Goal: Task Accomplishment & Management: Complete application form

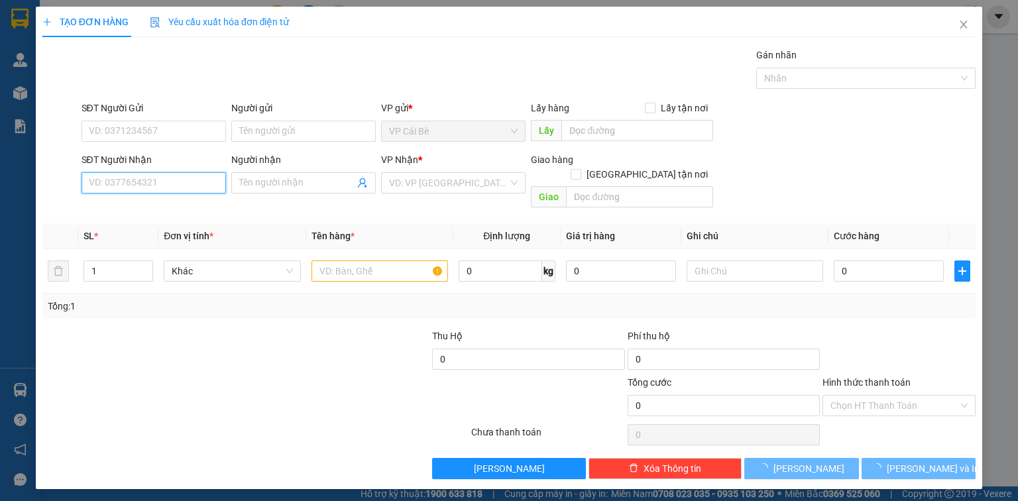
click at [180, 184] on input "SĐT Người Nhận" at bounding box center [154, 182] width 145 height 21
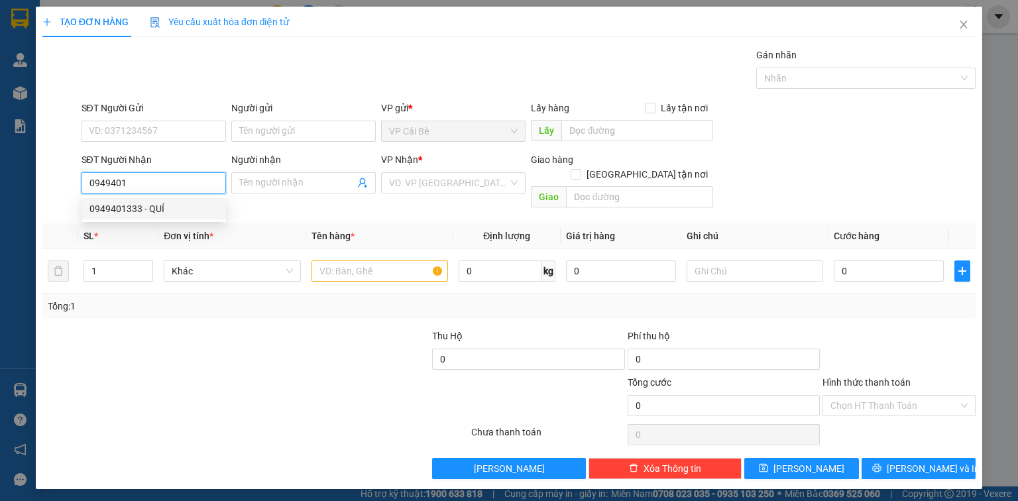
click at [207, 202] on div "0949401333 - QUÍ" at bounding box center [153, 209] width 129 height 15
type input "0949401333"
type input "QUÍ"
type input "3.000.000"
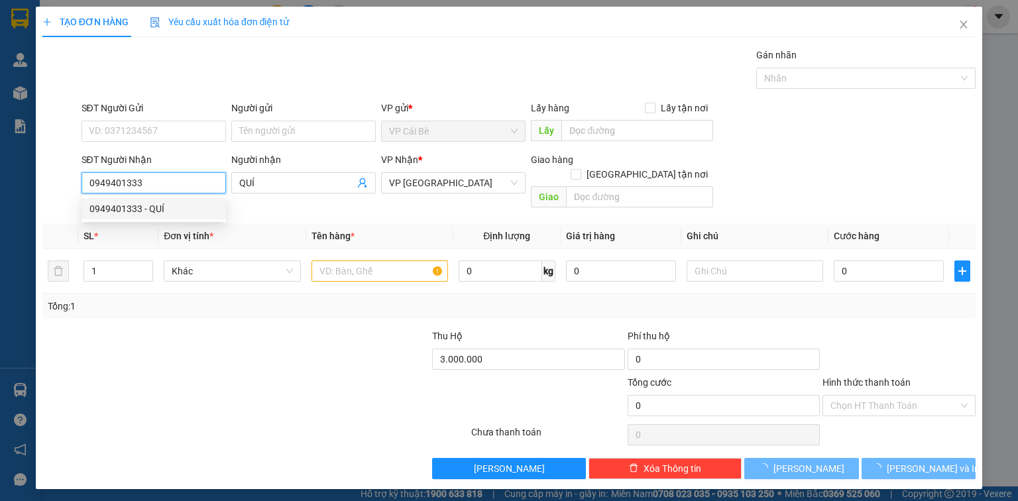
type input "70.000"
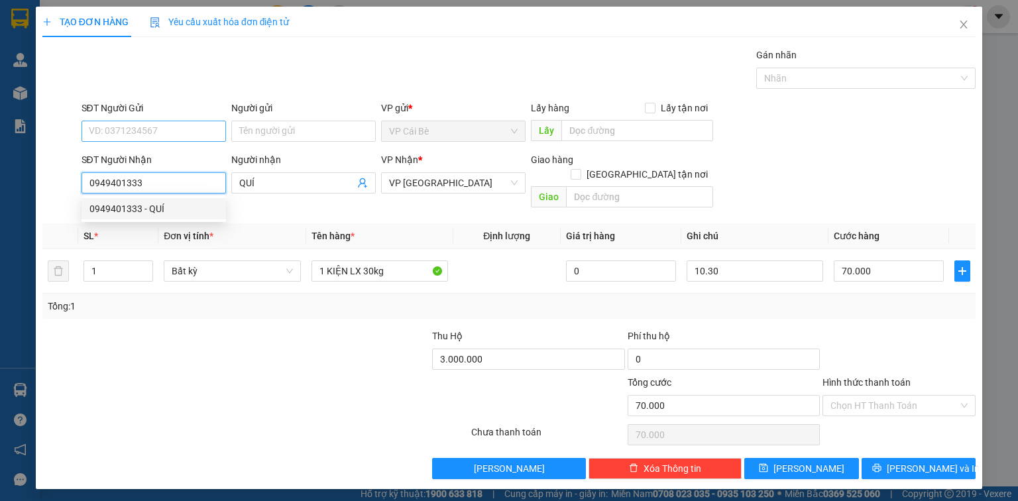
type input "0949401333"
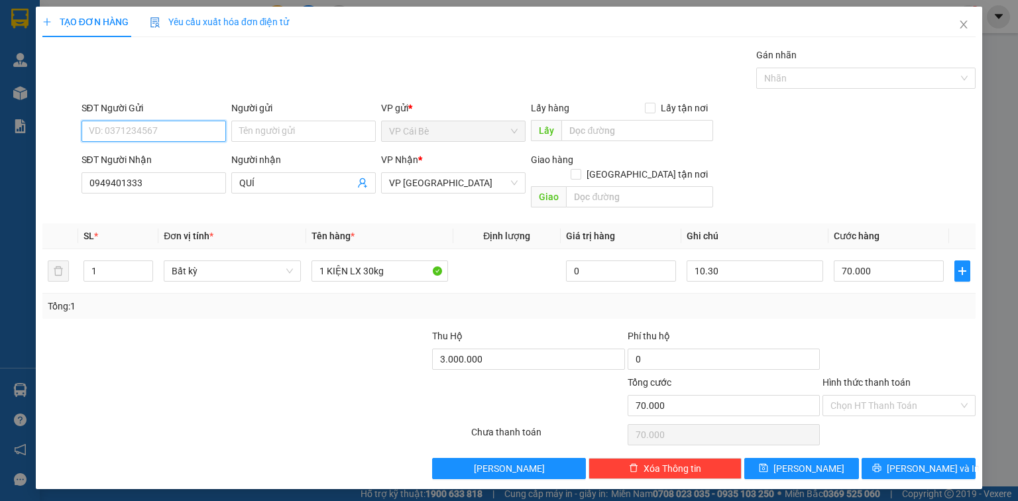
click at [206, 133] on input "SĐT Người Gửi" at bounding box center [154, 131] width 145 height 21
click at [210, 148] on div "0978860712 - BÍCH" at bounding box center [154, 157] width 145 height 21
type input "0978860712"
type input "BÍCH"
type input "lx ngọc bích"
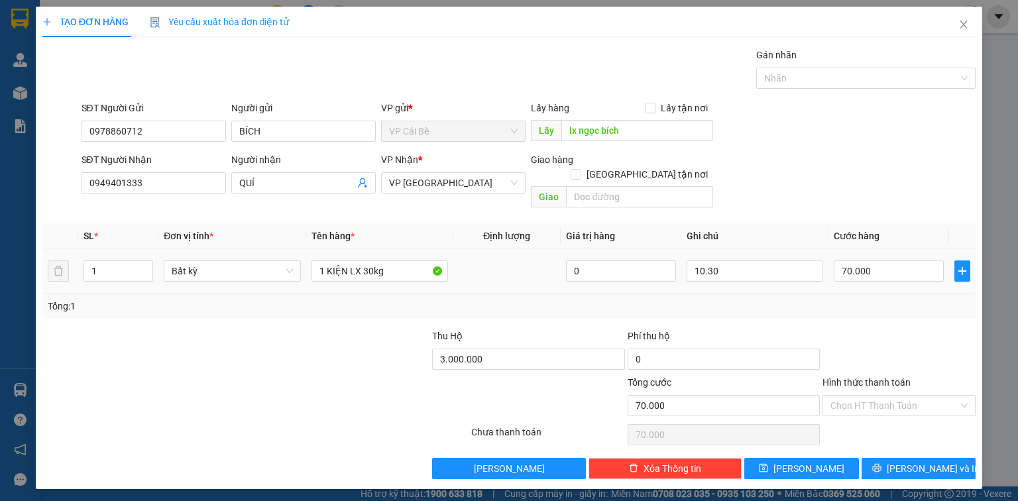
click at [830, 253] on td "70.000" at bounding box center [889, 271] width 121 height 44
click at [818, 261] on input "10.30" at bounding box center [755, 271] width 137 height 21
click at [793, 310] on div "Transit Pickup Surcharge Ids Transit Deliver Surcharge Ids Transit Deliver Surc…" at bounding box center [508, 264] width 933 height 432
drag, startPoint x: 891, startPoint y: 268, endPoint x: 896, endPoint y: 272, distance: 7.0
click at [893, 270] on td "70.000" at bounding box center [889, 271] width 121 height 44
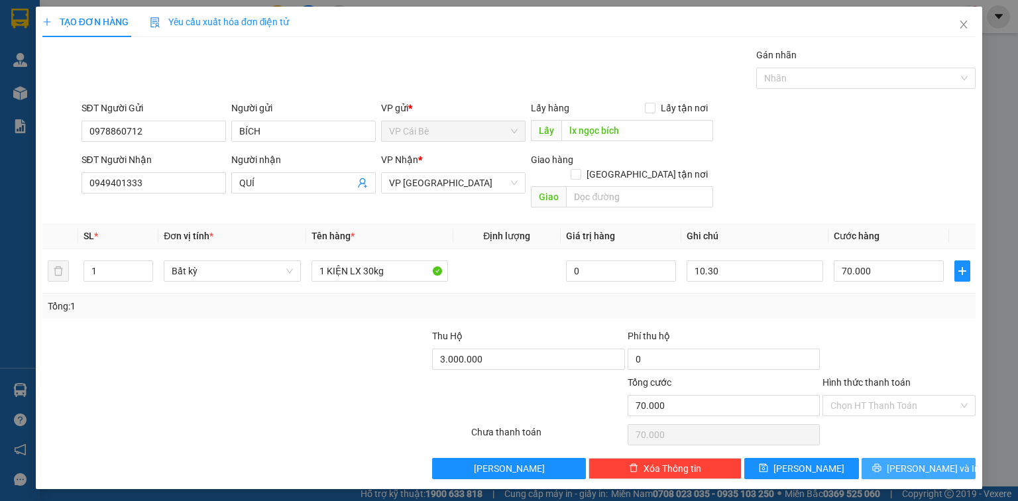
drag, startPoint x: 929, startPoint y: 455, endPoint x: 936, endPoint y: 446, distance: 10.9
click at [930, 461] on span "[PERSON_NAME] và In" at bounding box center [933, 468] width 93 height 15
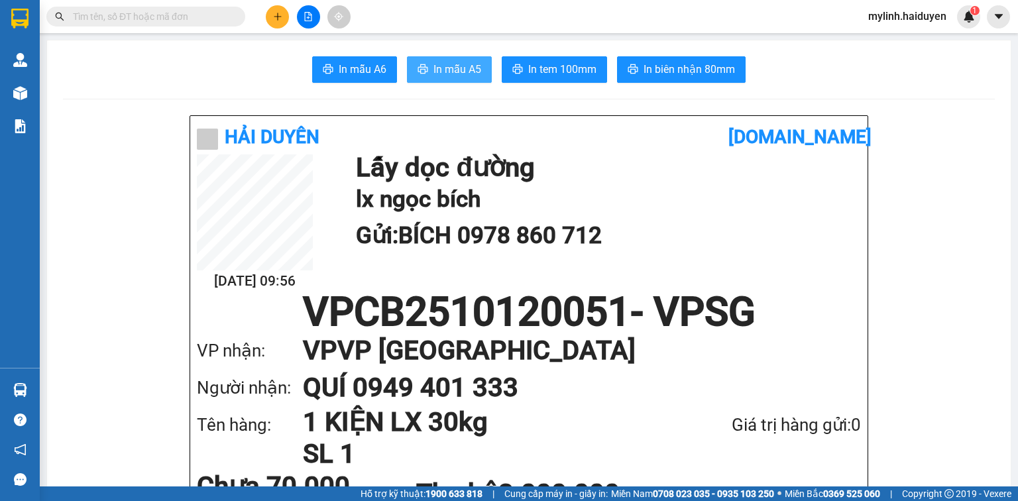
click at [480, 66] on button "In mẫu A5" at bounding box center [449, 69] width 85 height 27
click at [284, 23] on button at bounding box center [277, 16] width 23 height 23
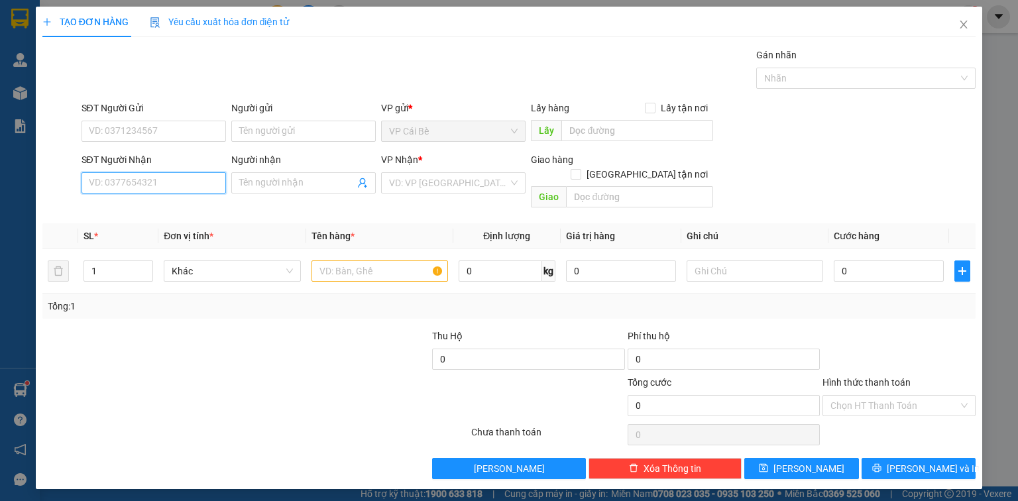
click at [198, 177] on input "SĐT Người Nhận" at bounding box center [154, 182] width 145 height 21
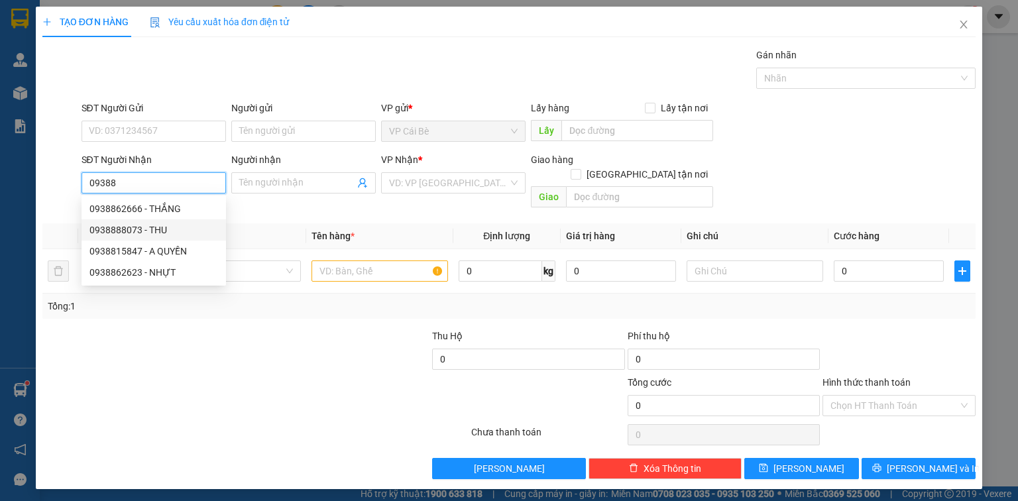
click at [163, 236] on div "0938888073 - THU" at bounding box center [153, 230] width 129 height 15
type input "0938888073"
type input "THU"
type input "4.325.000"
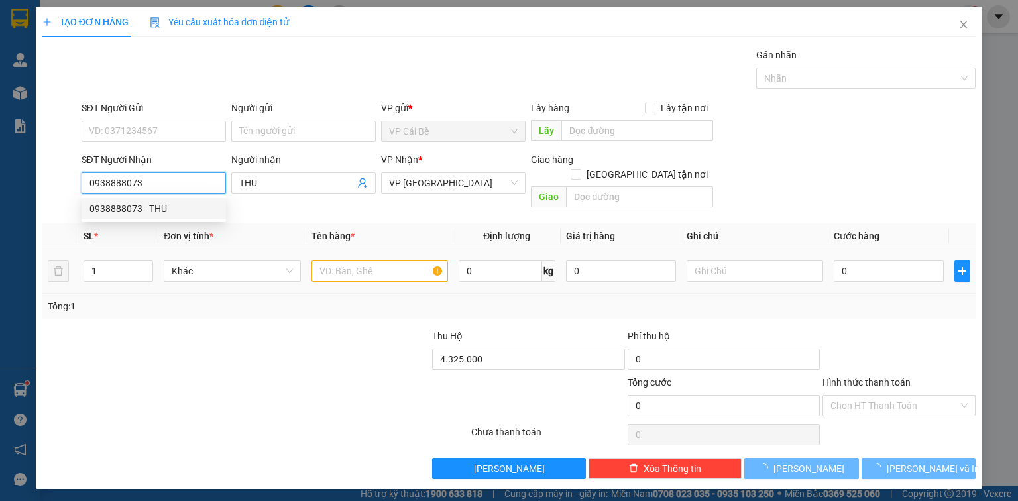
type input "110.000"
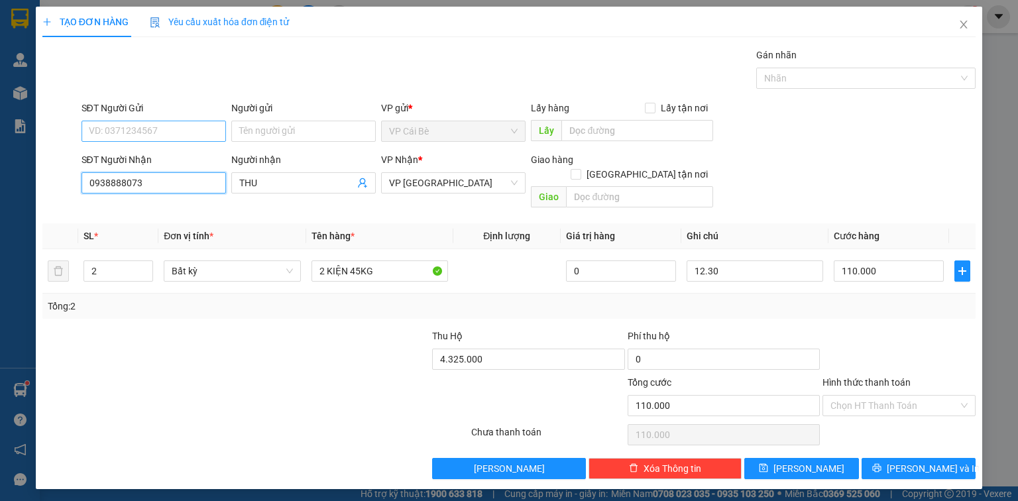
type input "0938888073"
click at [155, 138] on input "SĐT Người Gửi" at bounding box center [154, 131] width 145 height 21
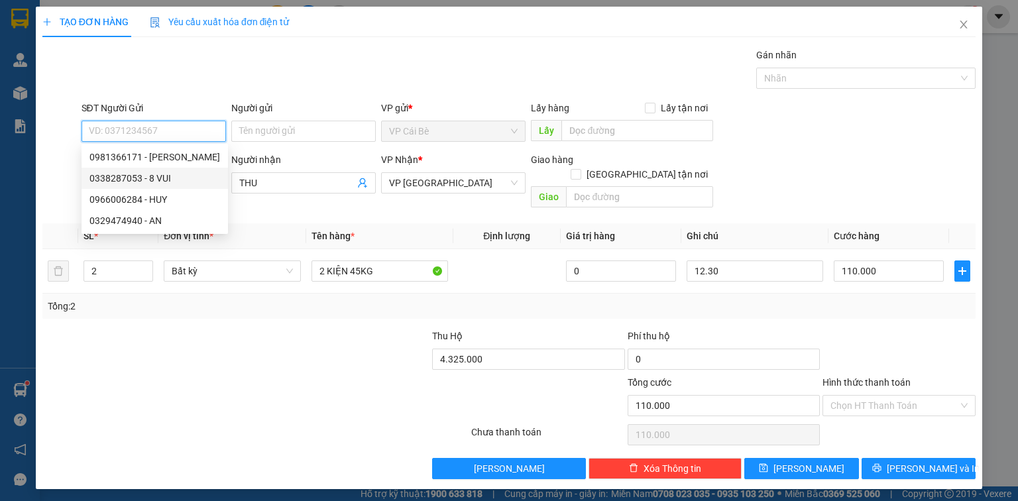
click at [167, 175] on div "0338287053 - 8 VUI" at bounding box center [154, 178] width 131 height 15
type input "0338287053"
type input "8 VUI"
type input "TÁM VUI"
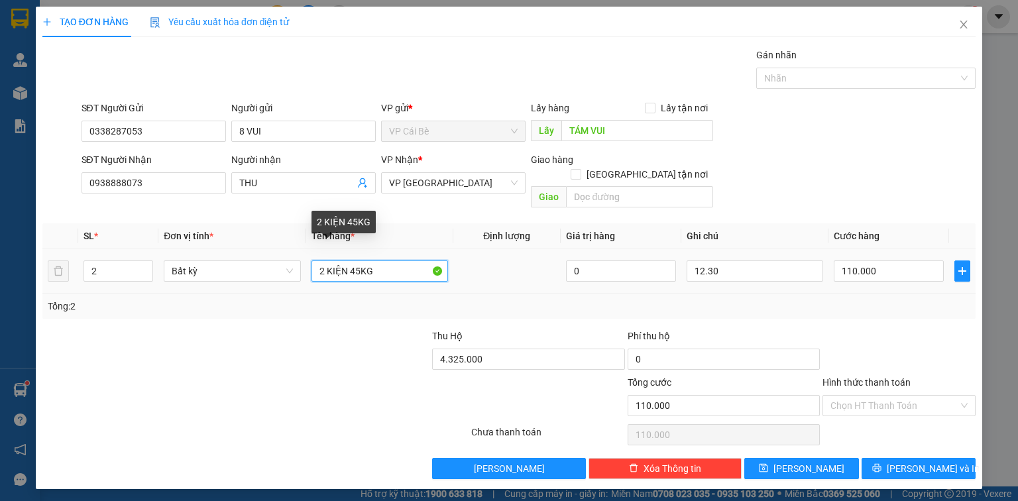
click at [358, 261] on input "2 KIỆN 45KG" at bounding box center [380, 271] width 137 height 21
type input "2 KIỆN 40KG"
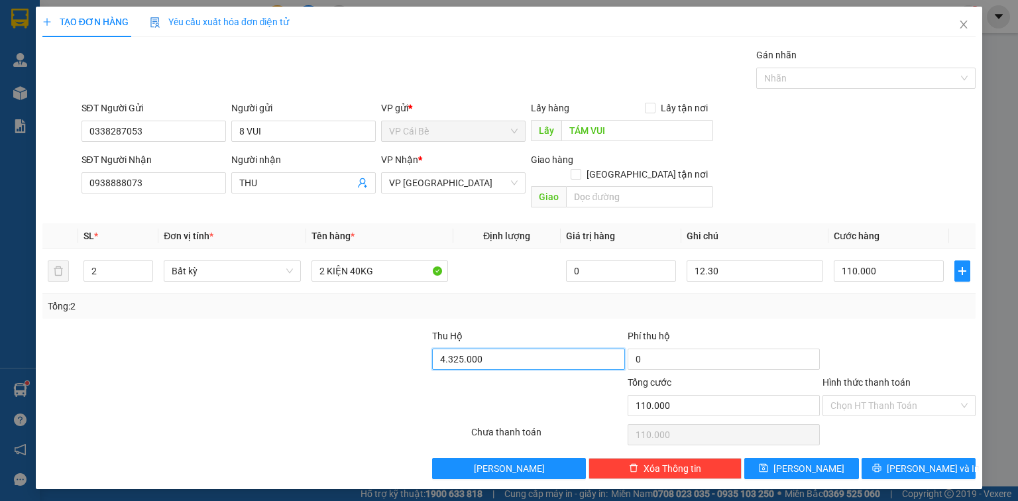
click at [524, 349] on input "4.325.000" at bounding box center [528, 359] width 192 height 21
click at [773, 268] on div "12.30" at bounding box center [755, 271] width 137 height 27
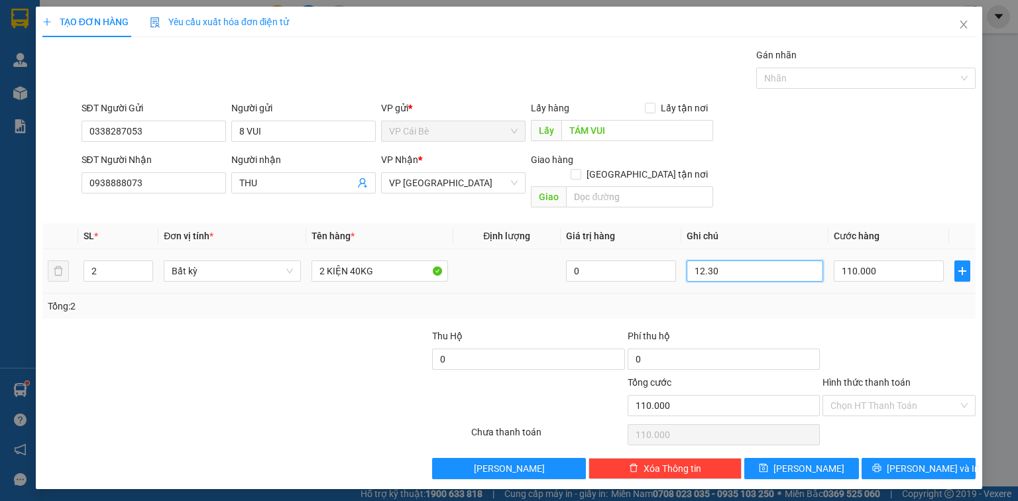
click at [773, 262] on input "12.30" at bounding box center [755, 271] width 137 height 21
click at [773, 261] on input "12.30" at bounding box center [755, 271] width 137 height 21
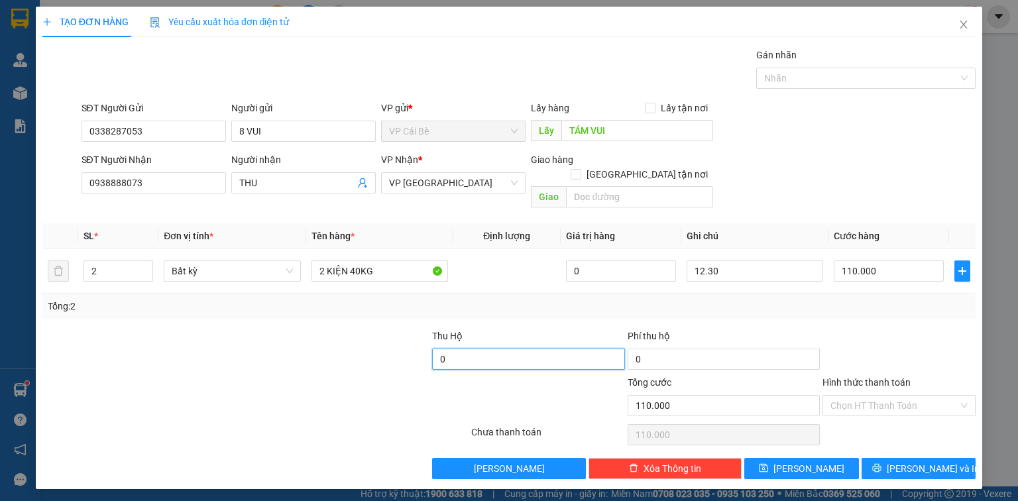
click at [597, 349] on input "0" at bounding box center [528, 359] width 192 height 21
type input "4.000.000"
click at [798, 329] on div "Phí thu hộ" at bounding box center [724, 339] width 192 height 20
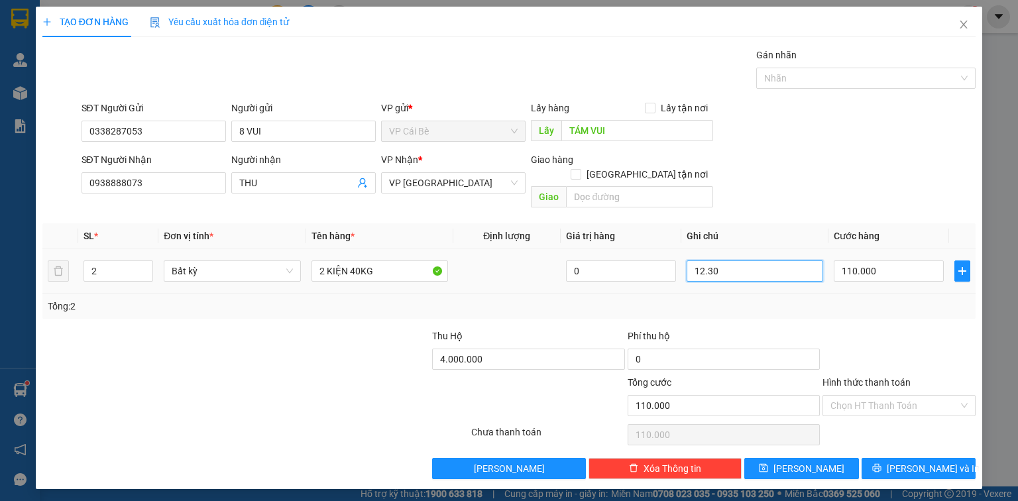
click at [788, 261] on input "12.30" at bounding box center [755, 271] width 137 height 21
type input "10.30"
click at [908, 261] on input "110.000" at bounding box center [889, 271] width 110 height 21
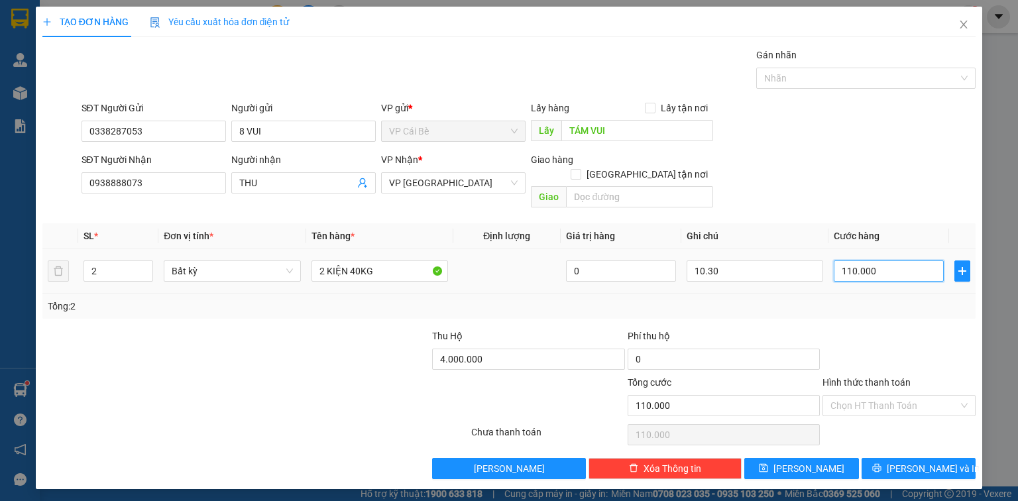
click at [908, 261] on input "110.000" at bounding box center [889, 271] width 110 height 21
type input "9"
type input "90"
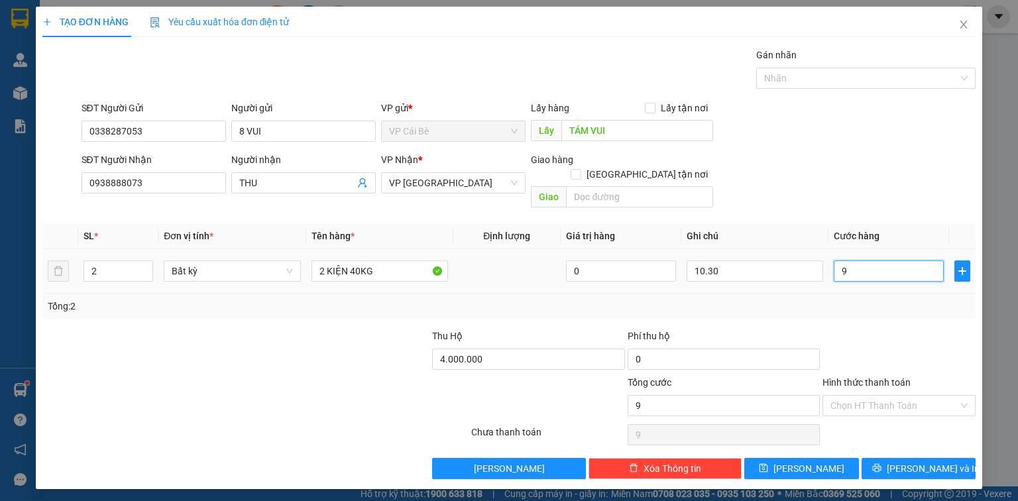
type input "90"
type input "90.000"
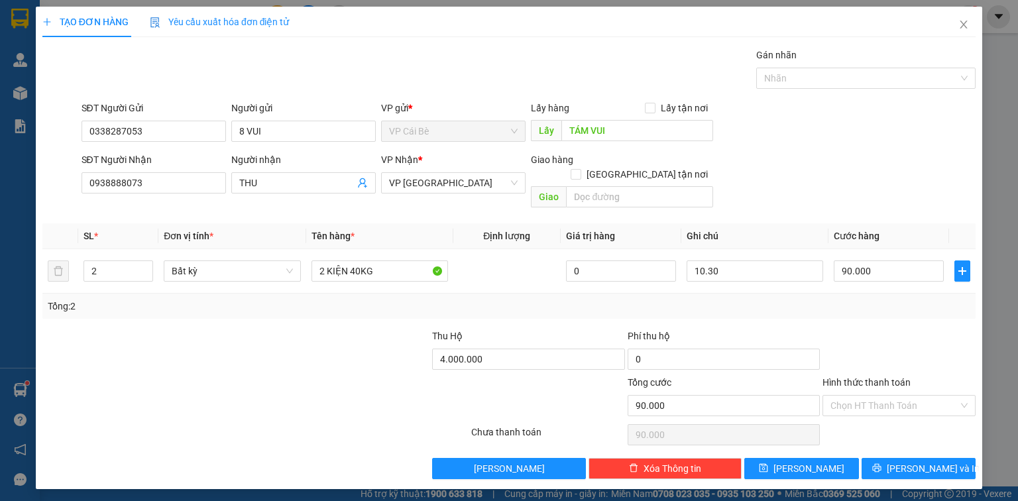
click at [913, 313] on div "Transit Pickup Surcharge Ids Transit Deliver Surcharge Ids Transit Deliver Surc…" at bounding box center [508, 264] width 933 height 432
click at [933, 461] on span "[PERSON_NAME] và In" at bounding box center [933, 468] width 93 height 15
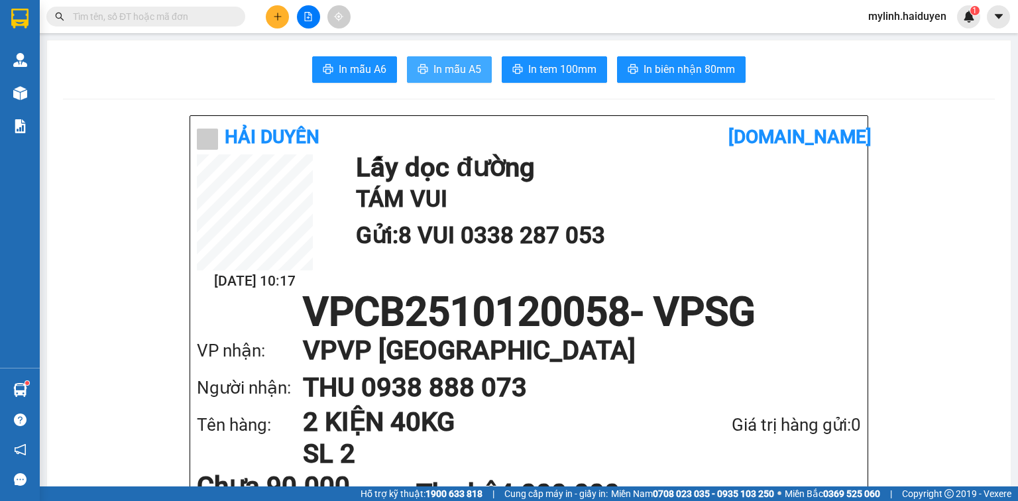
click at [467, 73] on span "In mẫu A5" at bounding box center [458, 69] width 48 height 17
click at [192, 24] on span at bounding box center [145, 17] width 199 height 20
click at [193, 20] on input "text" at bounding box center [151, 16] width 156 height 15
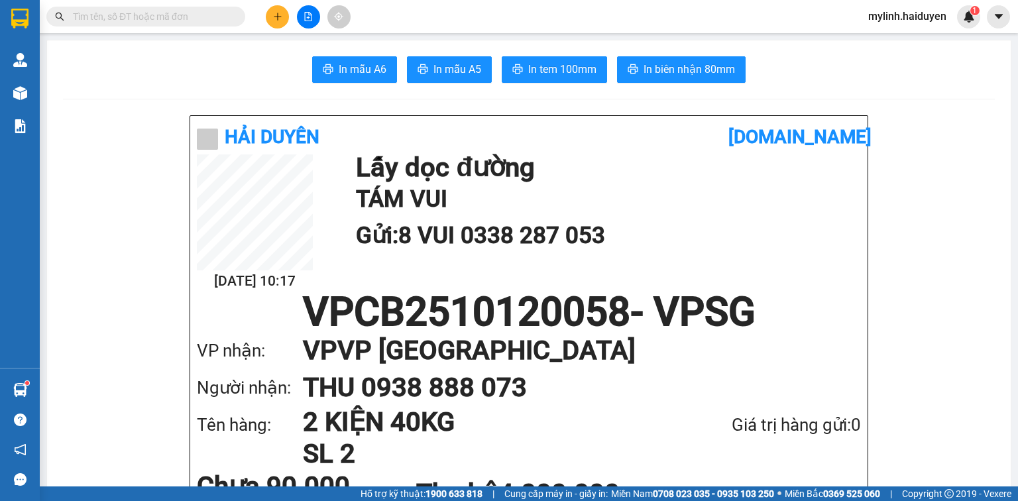
click at [193, 20] on input "text" at bounding box center [151, 16] width 156 height 15
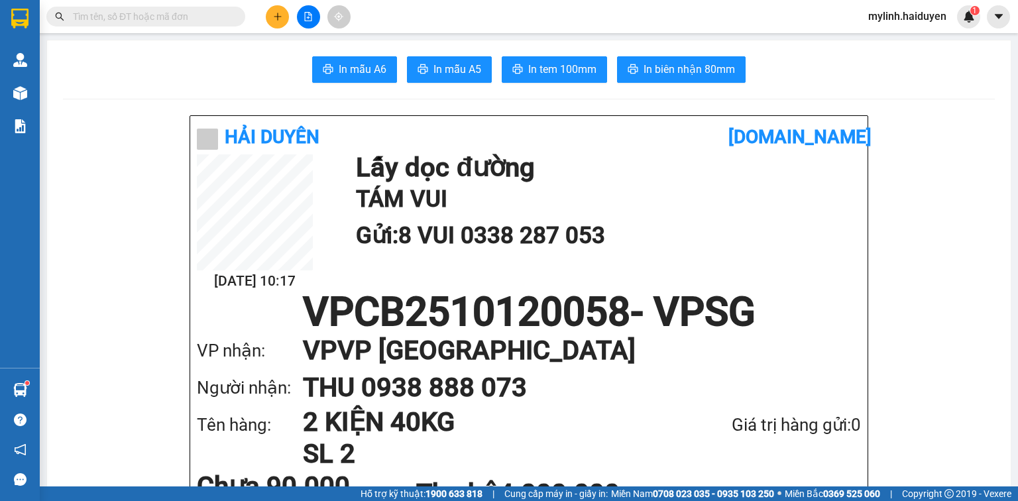
click at [194, 20] on input "text" at bounding box center [151, 16] width 156 height 15
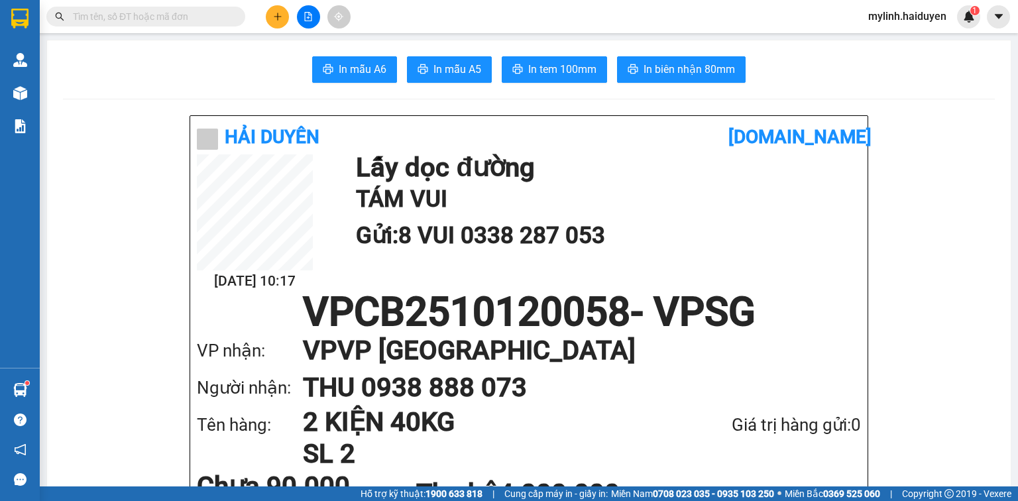
click at [194, 20] on input "text" at bounding box center [151, 16] width 156 height 15
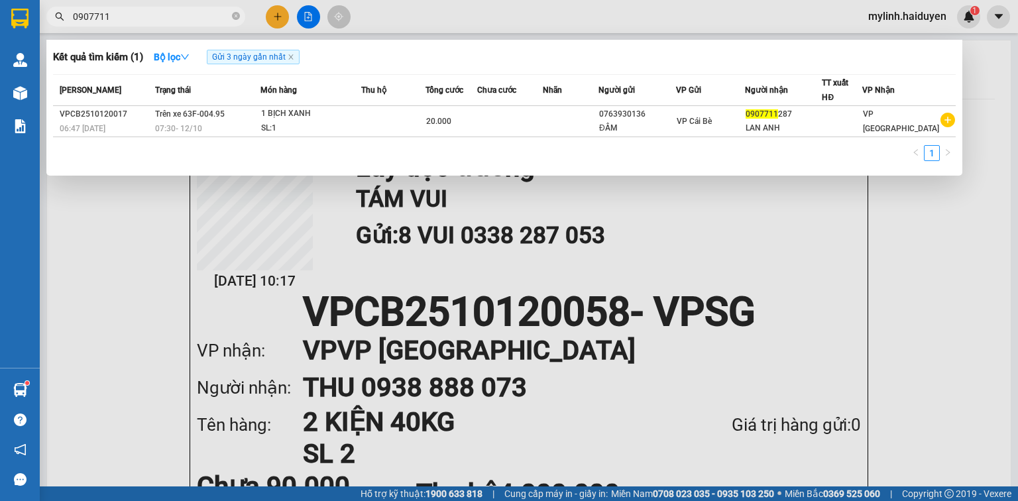
type input "0907711"
click at [227, 16] on input "0907711" at bounding box center [151, 16] width 156 height 15
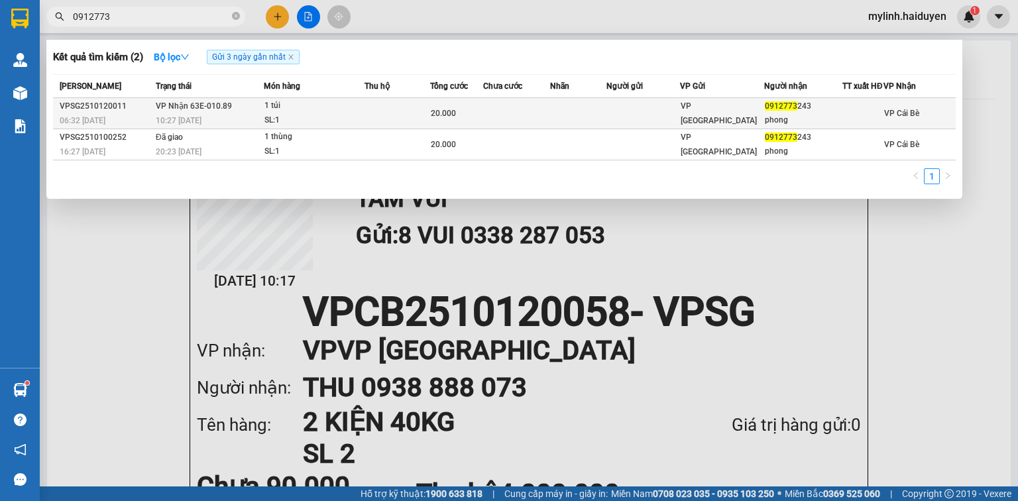
type input "0912773"
click at [607, 119] on td at bounding box center [578, 113] width 56 height 31
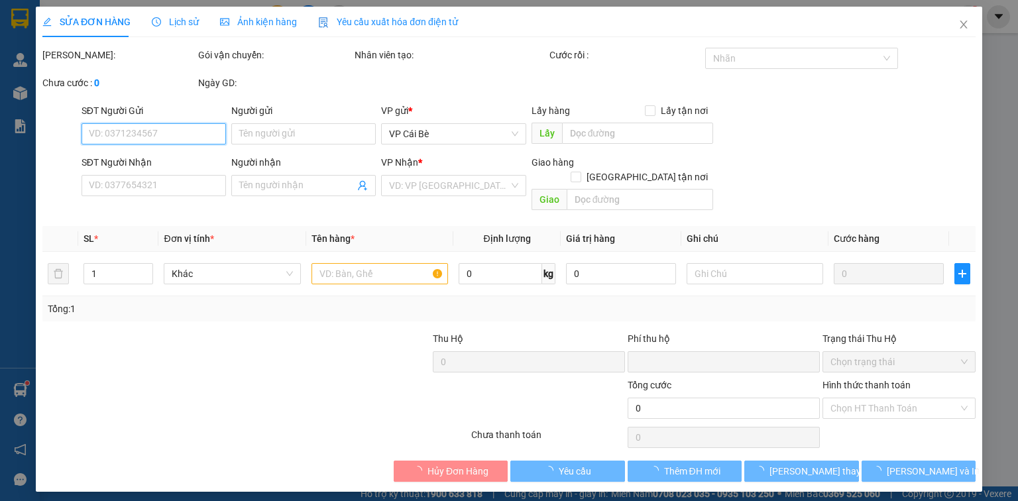
type input "0912773243"
type input "phong"
type input "0"
type input "20.000"
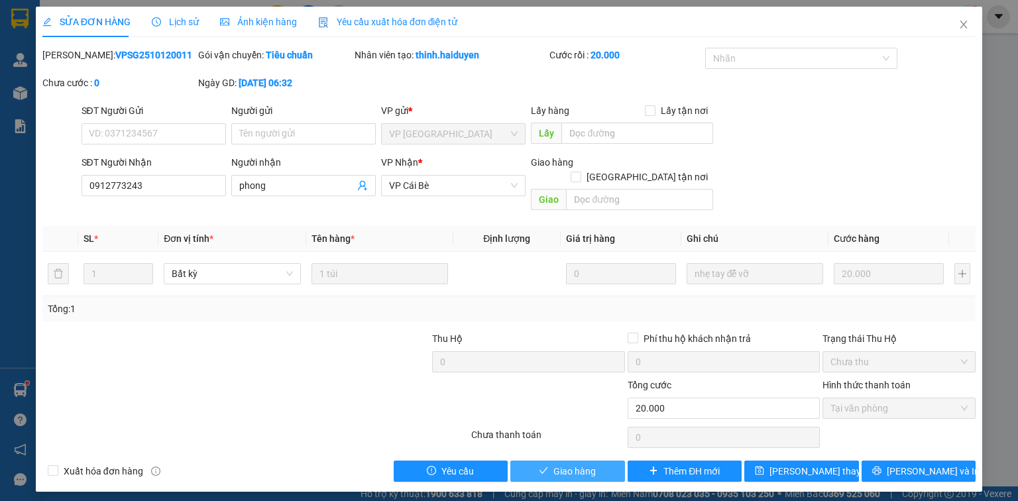
click at [602, 461] on button "Giao hàng" at bounding box center [567, 471] width 115 height 21
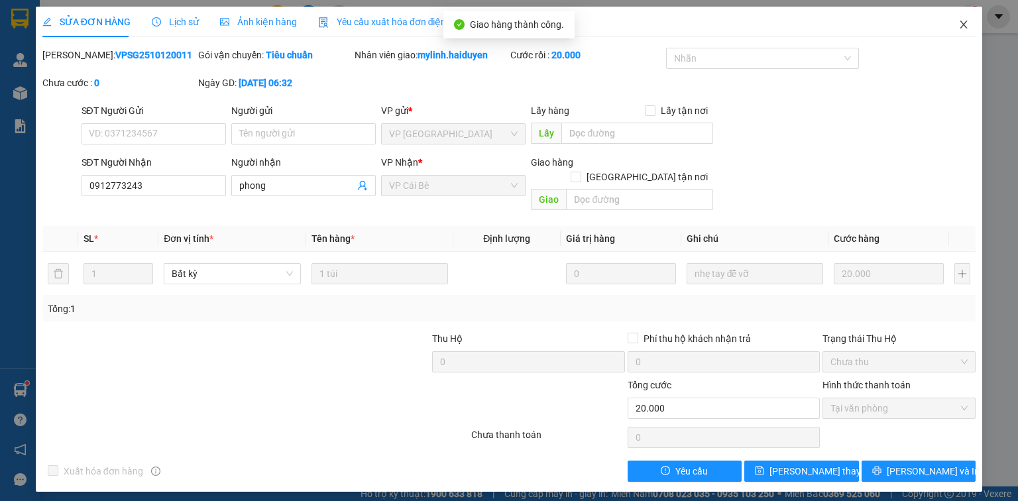
click at [969, 24] on icon "close" at bounding box center [964, 24] width 11 height 11
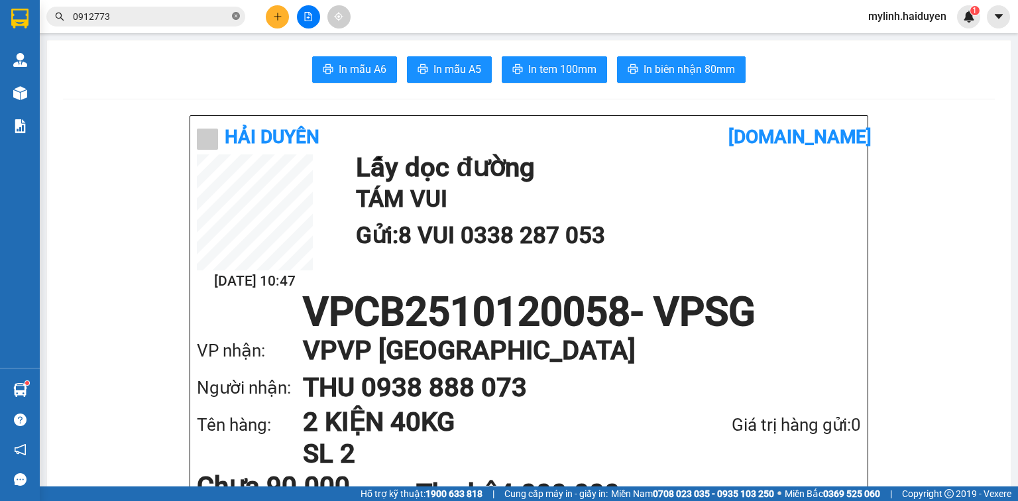
click at [237, 15] on icon "close-circle" at bounding box center [236, 16] width 8 height 8
click at [183, 19] on input "text" at bounding box center [151, 16] width 156 height 15
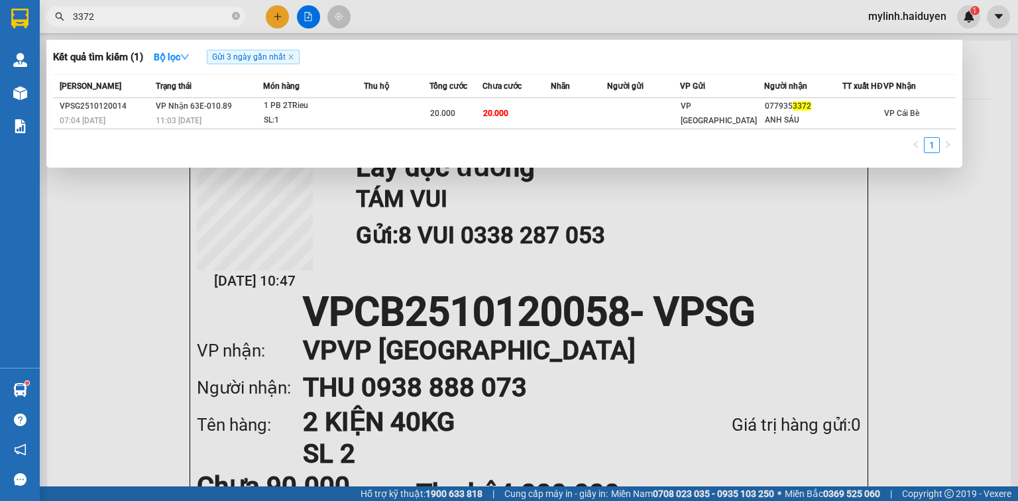
type input "3372"
click at [703, 145] on div "1" at bounding box center [504, 149] width 903 height 24
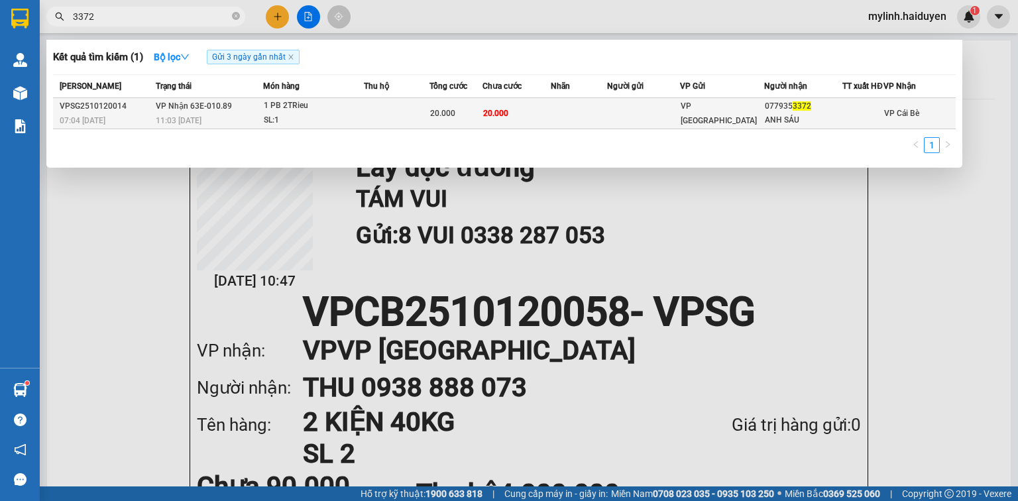
click at [705, 125] on div "VP [GEOGRAPHIC_DATA]" at bounding box center [722, 113] width 83 height 29
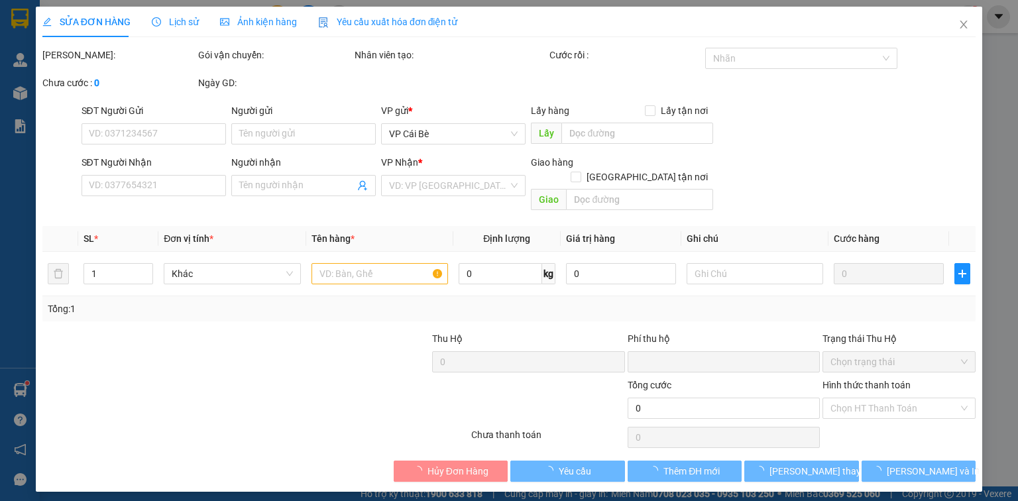
type input "0779353372"
type input "ANH SÁU"
type input "0"
type input "20.000"
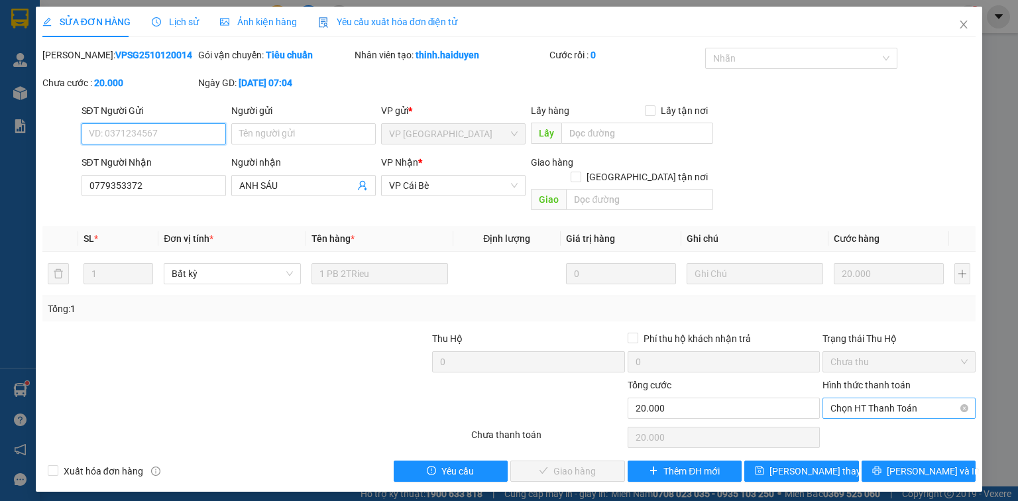
drag, startPoint x: 874, startPoint y: 395, endPoint x: 876, endPoint y: 406, distance: 11.4
click at [874, 398] on span "Chọn HT Thanh Toán" at bounding box center [899, 408] width 137 height 20
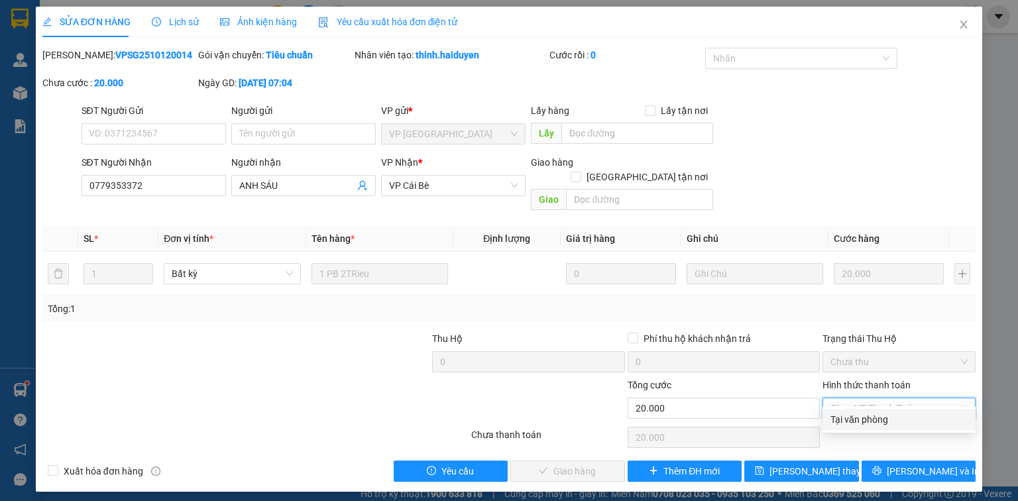
click at [878, 417] on div "Tại văn phòng" at bounding box center [899, 419] width 137 height 15
type input "0"
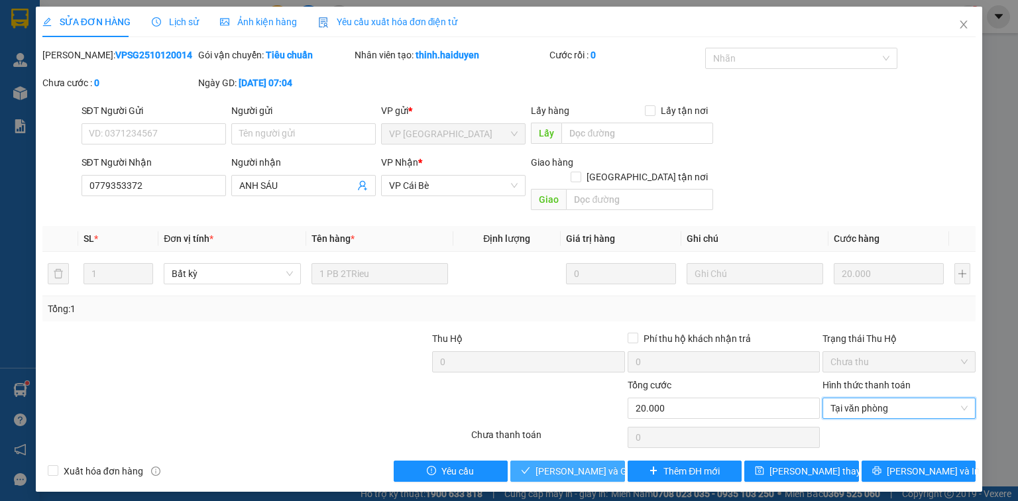
click at [583, 464] on span "Lưu và Giao hàng" at bounding box center [599, 471] width 127 height 15
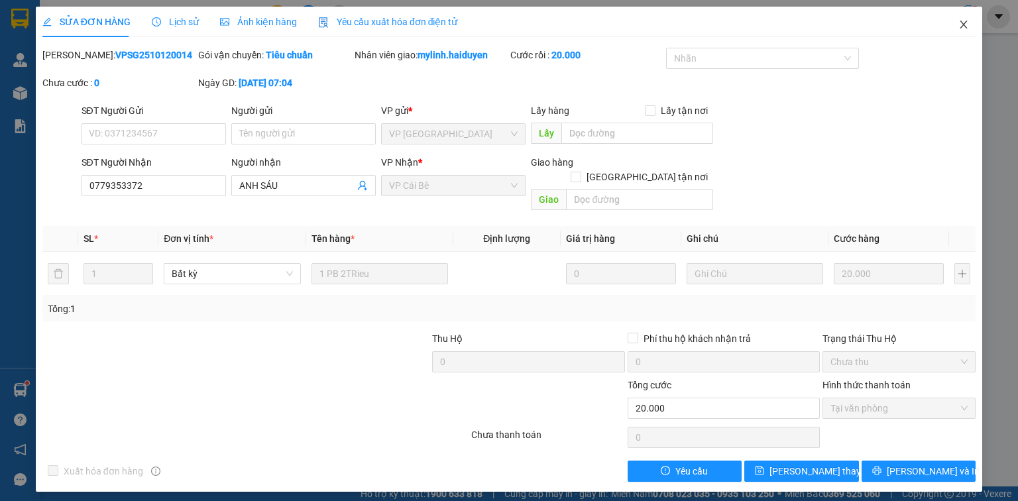
click at [968, 25] on icon "close" at bounding box center [964, 24] width 11 height 11
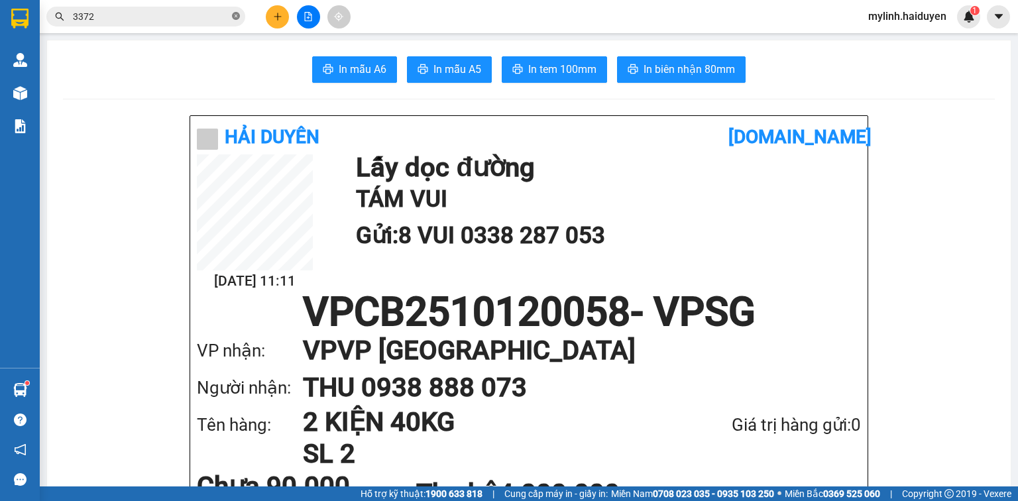
click at [237, 15] on icon "close-circle" at bounding box center [236, 16] width 8 height 8
click at [281, 24] on button at bounding box center [277, 16] width 23 height 23
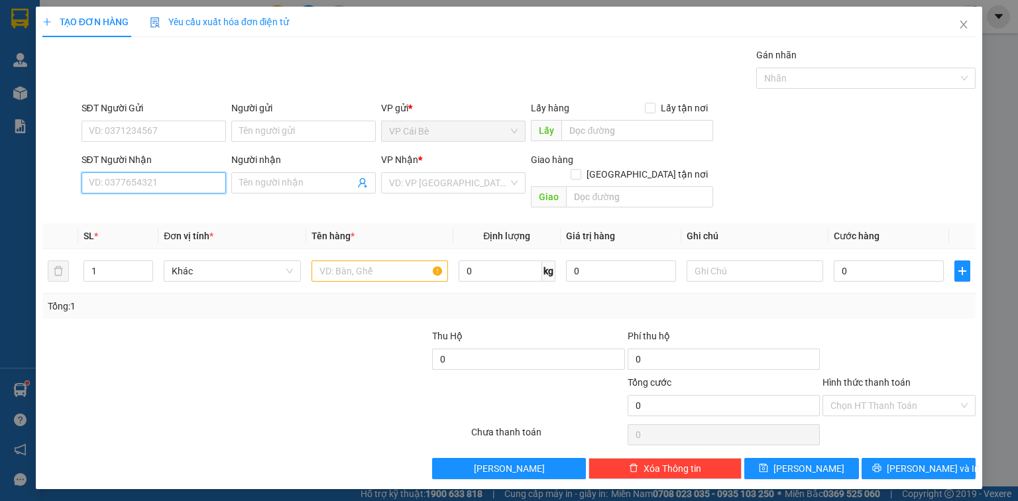
click at [213, 172] on input "SĐT Người Nhận" at bounding box center [154, 182] width 145 height 21
click at [204, 127] on input "SĐT Người Gửi" at bounding box center [154, 131] width 145 height 21
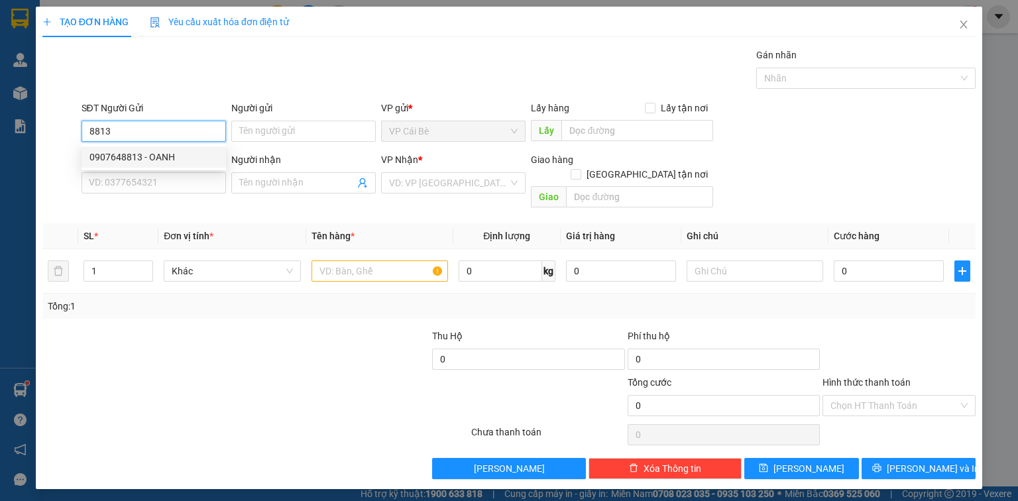
click at [185, 162] on div "0907648813 - OANH" at bounding box center [153, 157] width 129 height 15
type input "0907648813"
type input "OANH"
type input "BÀ TỒN"
type input "0949001441"
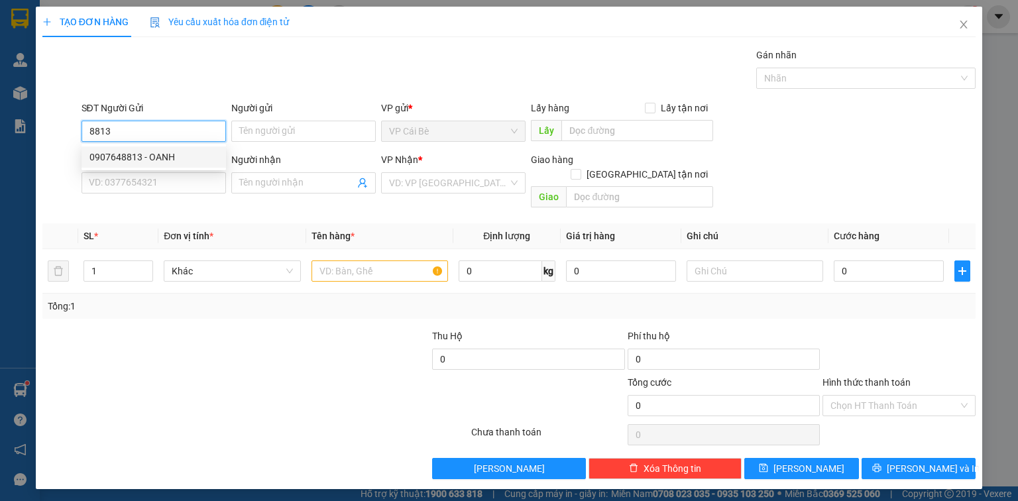
type input "THÁI"
type input "20.000"
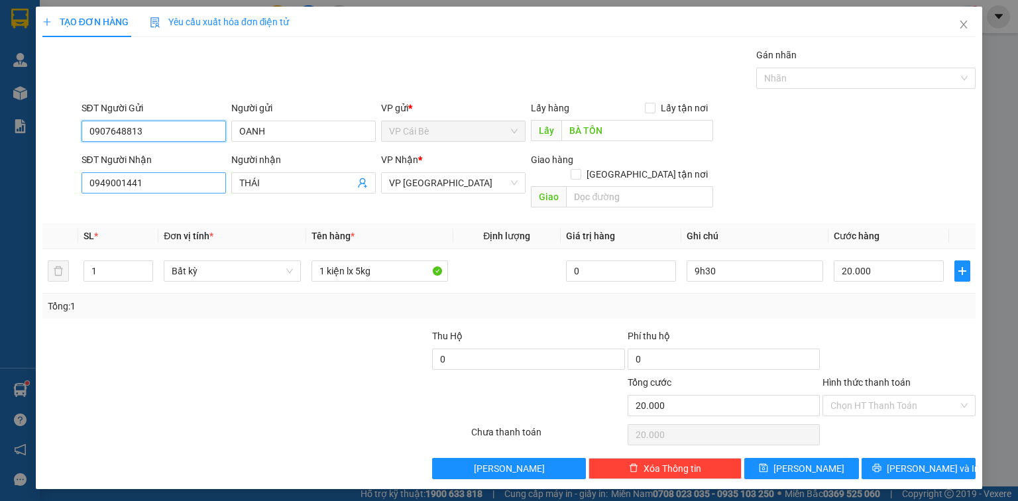
type input "0907648813"
click at [199, 179] on input "0949001441" at bounding box center [154, 182] width 145 height 21
drag, startPoint x: 199, startPoint y: 179, endPoint x: 148, endPoint y: 203, distance: 56.3
click at [197, 181] on input "0949001441" at bounding box center [154, 182] width 145 height 21
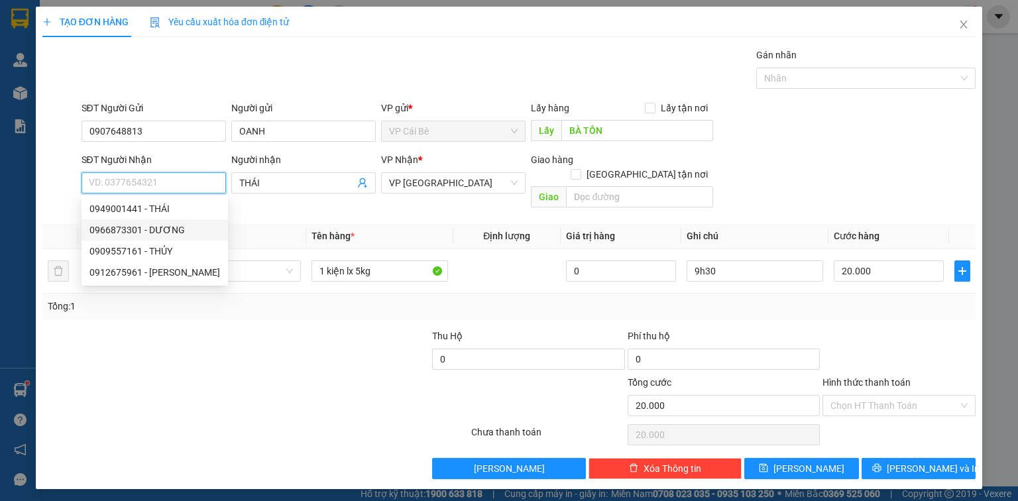
click at [99, 226] on div "0966873301 - DƯƠNG" at bounding box center [154, 230] width 131 height 15
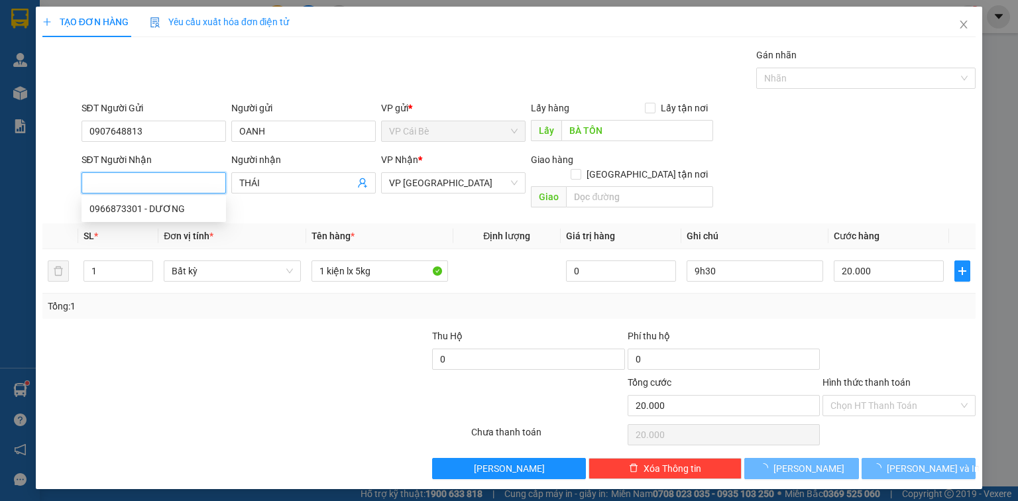
type input "0966873301"
type input "DƯƠNG"
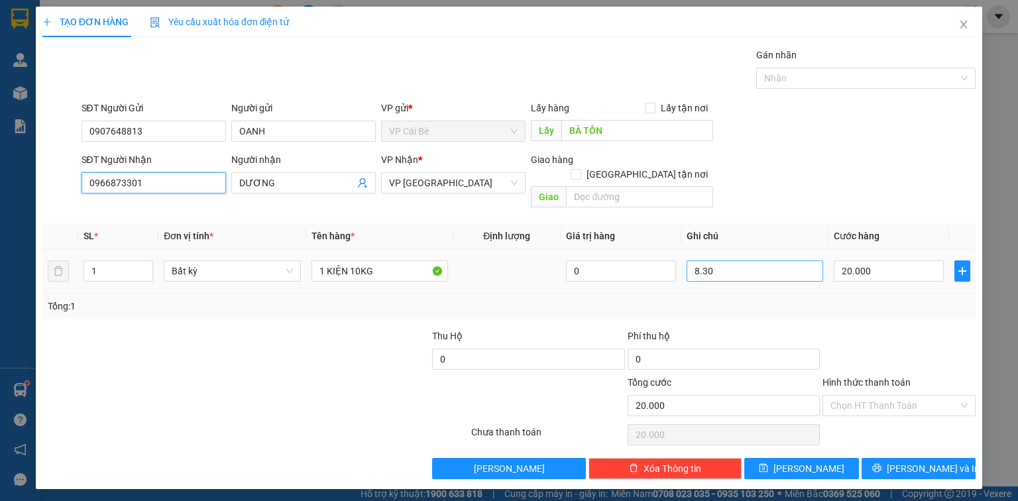
type input "0966873301"
click at [813, 261] on input "8.30" at bounding box center [755, 271] width 137 height 21
type input "12.30"
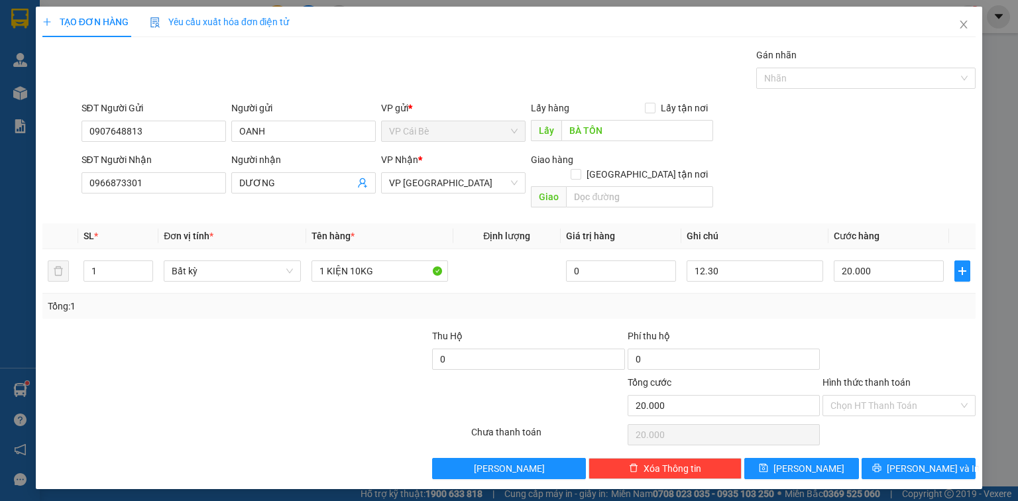
click at [921, 294] on div "Tổng: 1" at bounding box center [508, 306] width 933 height 25
click at [914, 461] on span "[PERSON_NAME] và In" at bounding box center [933, 468] width 93 height 15
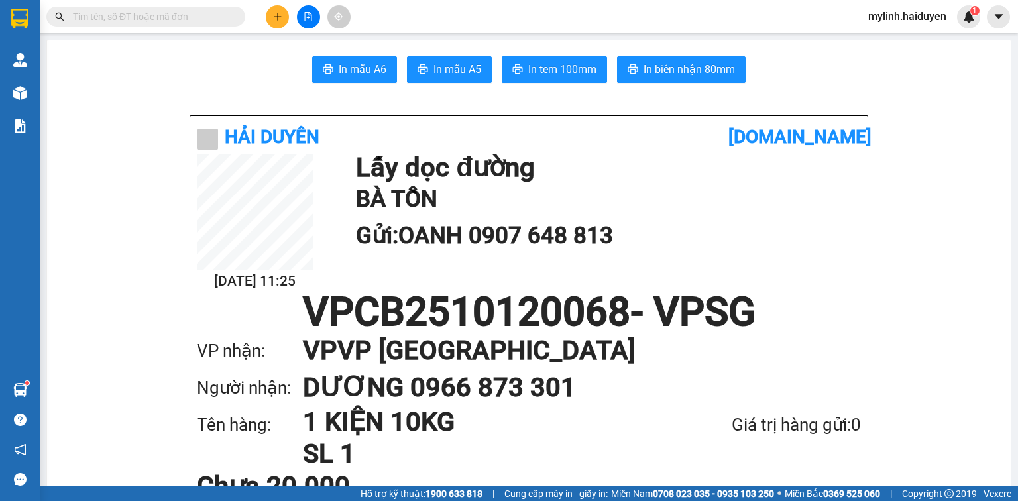
click at [223, 13] on input "text" at bounding box center [151, 16] width 156 height 15
click at [271, 17] on button at bounding box center [277, 16] width 23 height 23
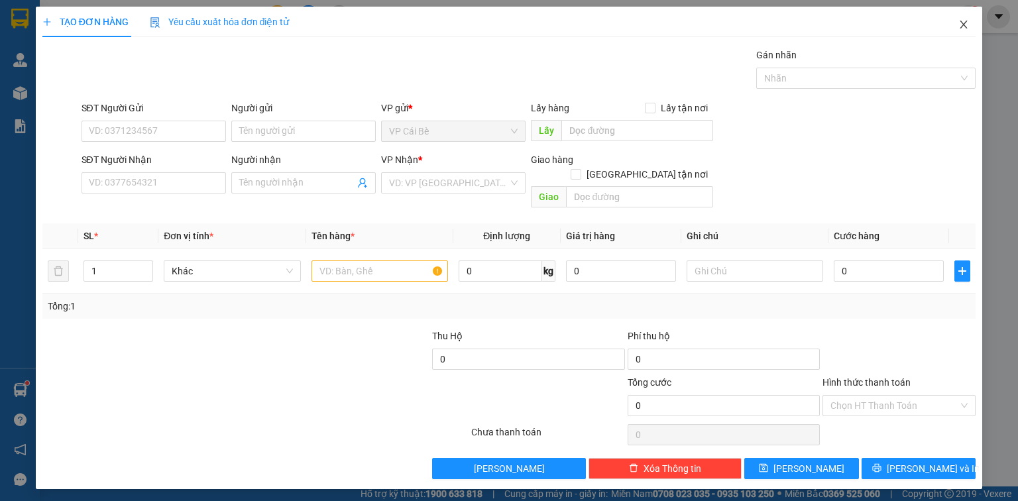
click at [959, 29] on icon "close" at bounding box center [964, 24] width 11 height 11
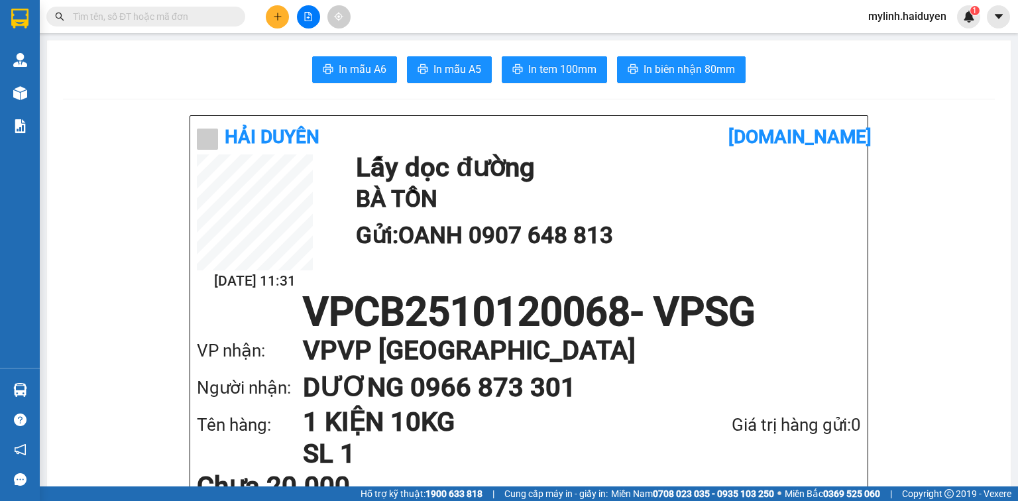
click at [280, 15] on icon "plus" at bounding box center [277, 16] width 9 height 9
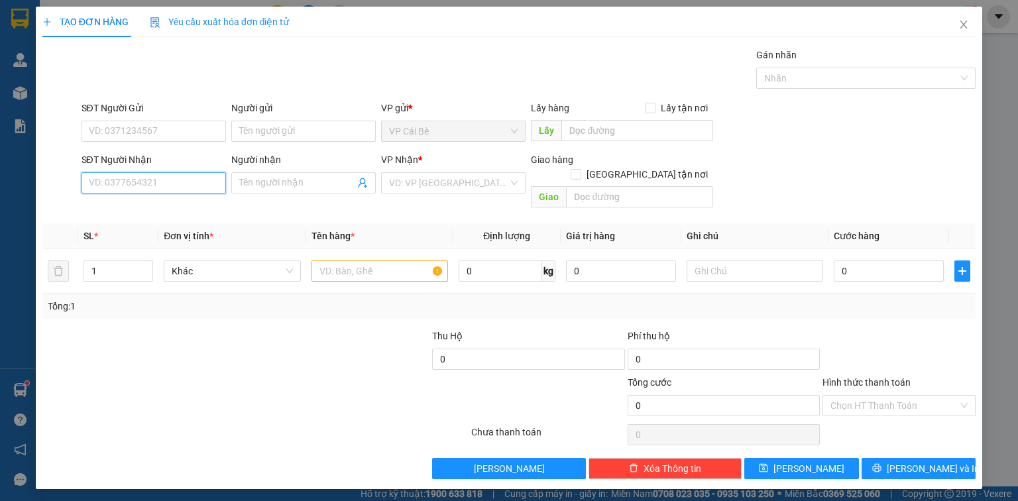
click at [198, 184] on input "SĐT Người Nhận" at bounding box center [154, 182] width 145 height 21
click at [214, 217] on div "0858142571 - PHÚ" at bounding box center [154, 208] width 145 height 21
type input "0858142571"
type input "PHÚ"
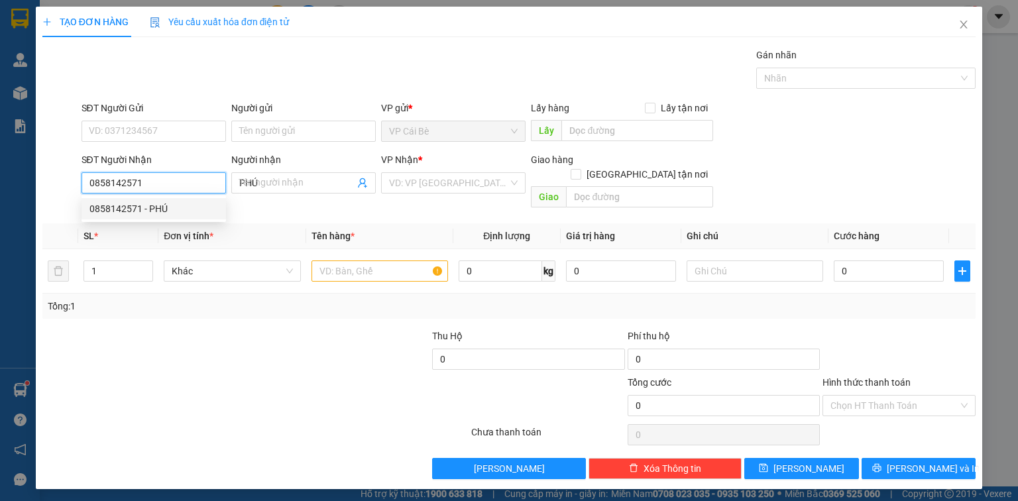
type input "20.000"
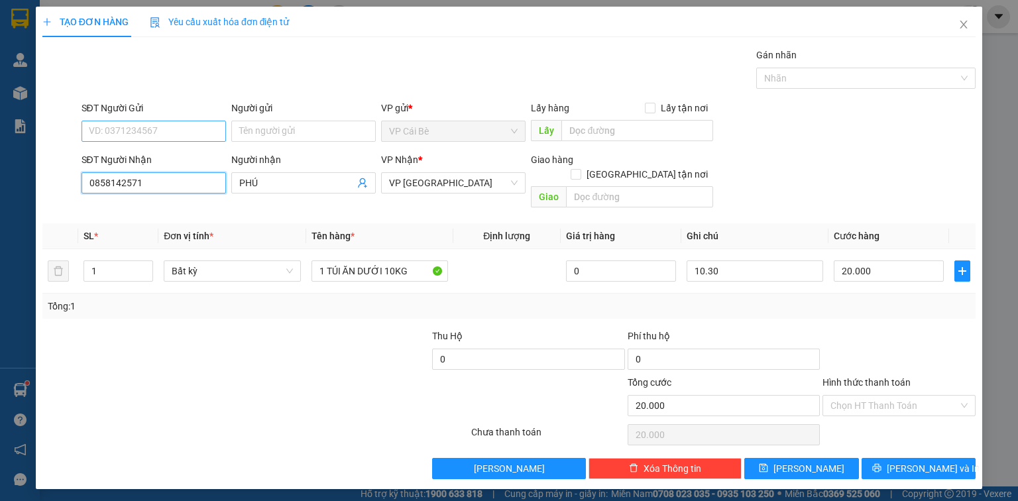
type input "0858142571"
click at [186, 125] on input "SĐT Người Gửi" at bounding box center [154, 131] width 145 height 21
click at [191, 158] on div "0903623367 - VIỆT" at bounding box center [153, 157] width 129 height 15
type input "0903623367"
type input "VIỆT"
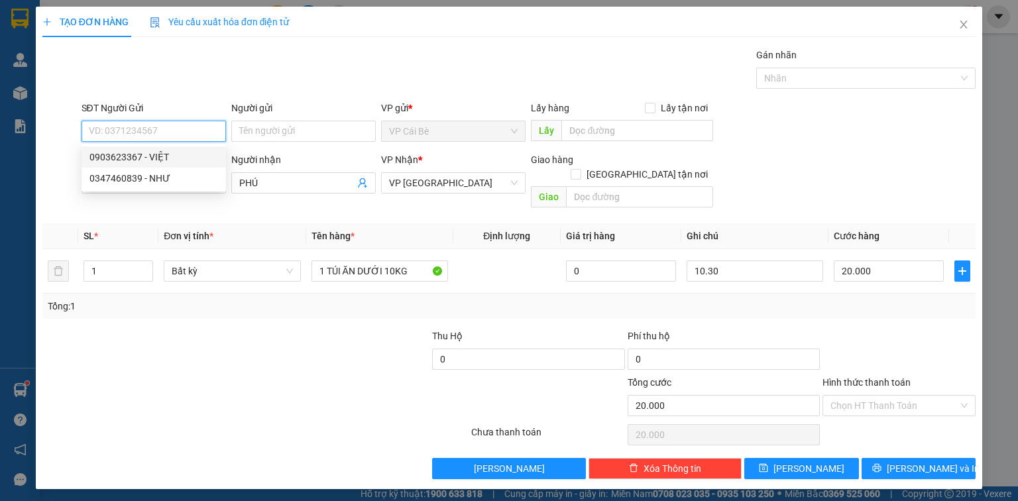
type input "BẾN LÚA BÀ TÔN"
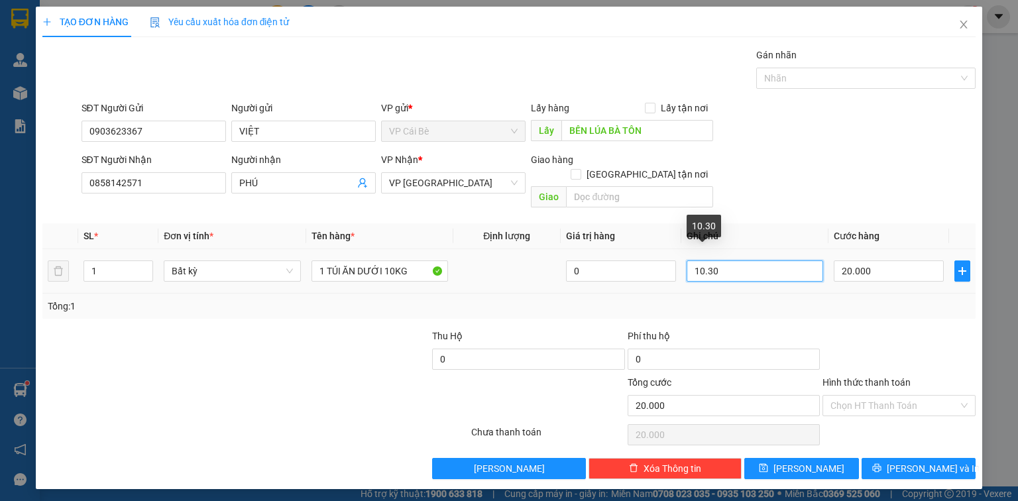
click at [746, 263] on input "10.30" at bounding box center [755, 271] width 137 height 21
click at [749, 262] on input "10.30" at bounding box center [755, 271] width 137 height 21
click at [725, 261] on input "12.30" at bounding box center [755, 271] width 137 height 21
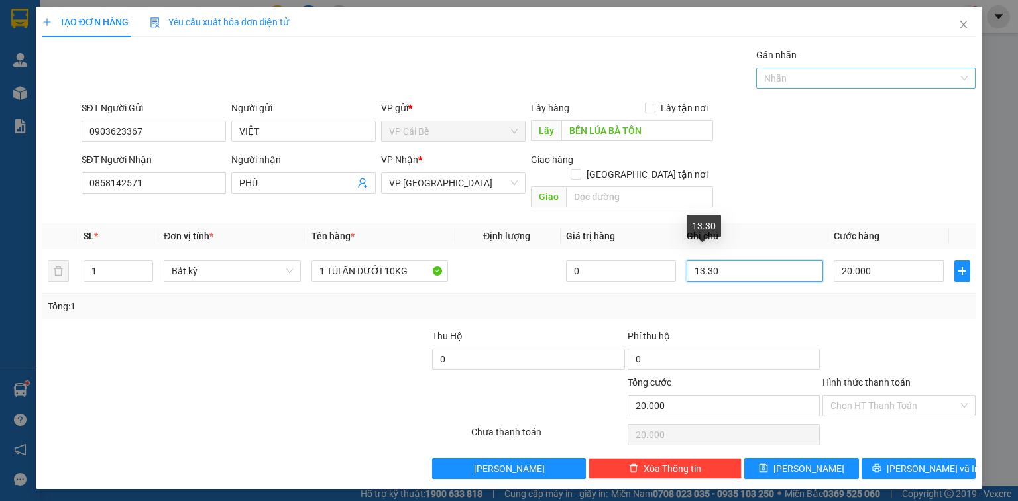
drag, startPoint x: 801, startPoint y: 72, endPoint x: 803, endPoint y: 80, distance: 7.6
click at [803, 80] on div at bounding box center [860, 78] width 200 height 16
type input "13.30"
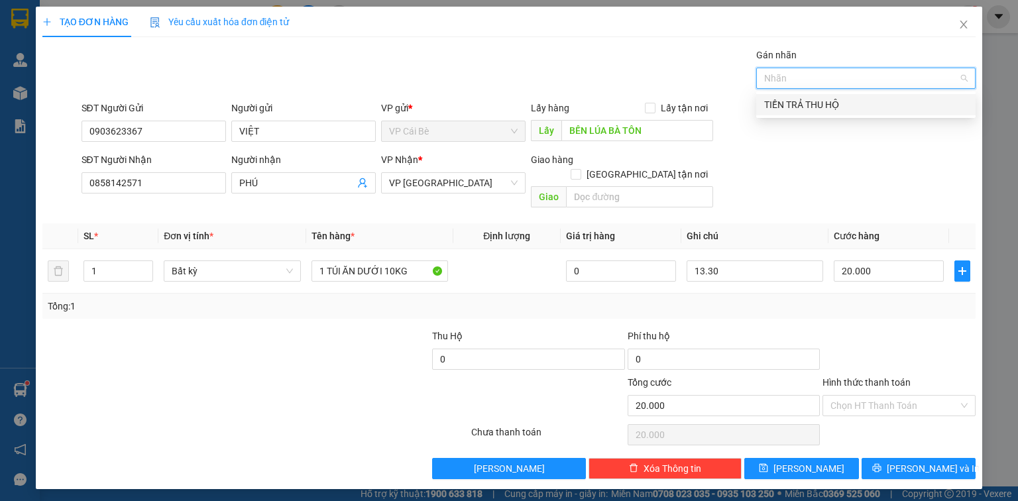
click at [904, 329] on div at bounding box center [899, 352] width 156 height 46
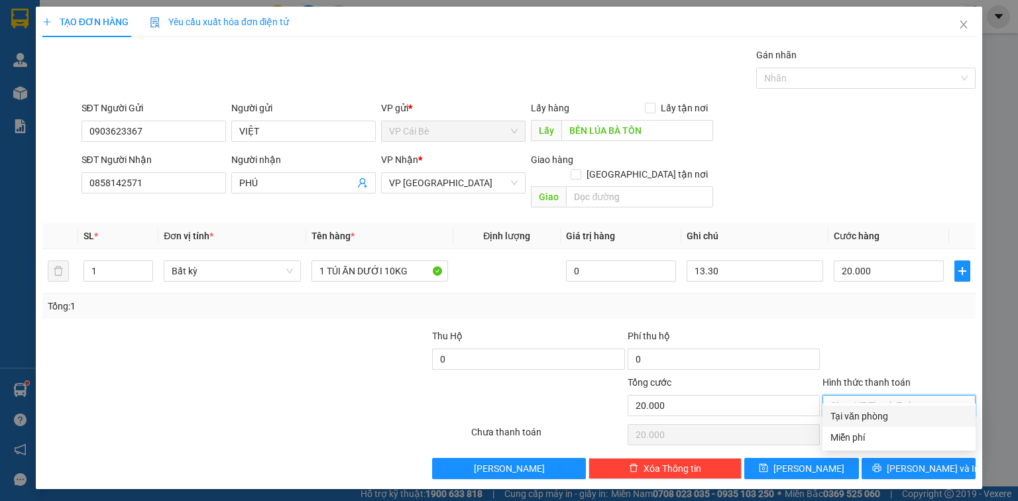
click at [907, 396] on input "Hình thức thanh toán" at bounding box center [895, 406] width 128 height 20
drag, startPoint x: 913, startPoint y: 415, endPoint x: 918, endPoint y: 420, distance: 7.0
click at [915, 416] on div "Tại văn phòng" at bounding box center [899, 416] width 137 height 15
type input "0"
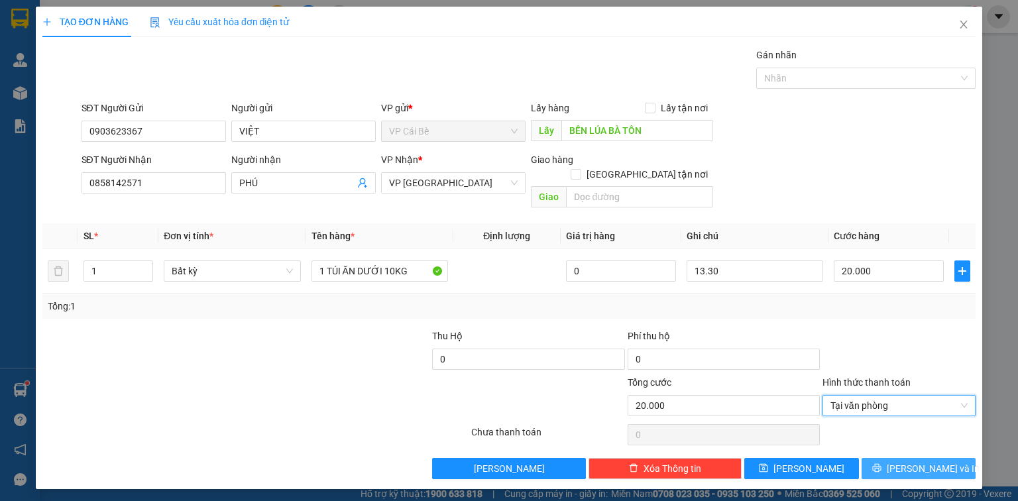
click at [944, 463] on button "[PERSON_NAME] và In" at bounding box center [919, 468] width 115 height 21
